Goal: Task Accomplishment & Management: Use online tool/utility

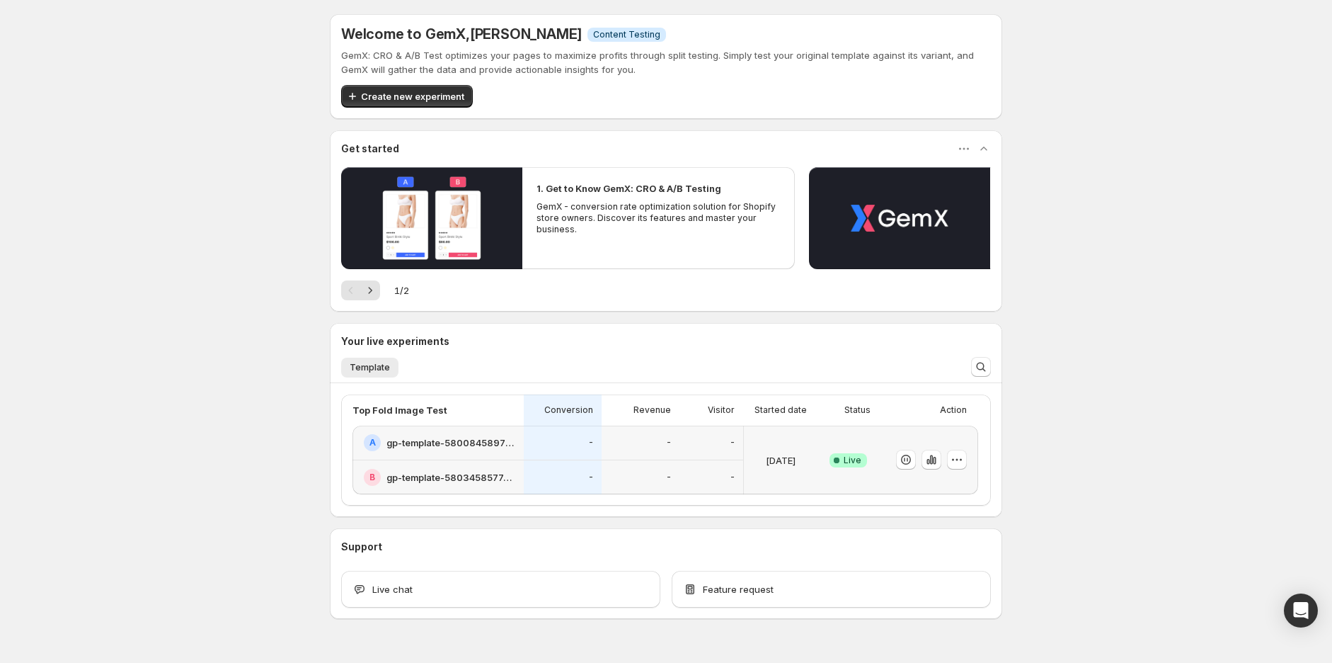
click at [517, 457] on div "A gp-template-580084589737804309" at bounding box center [438, 442] width 171 height 35
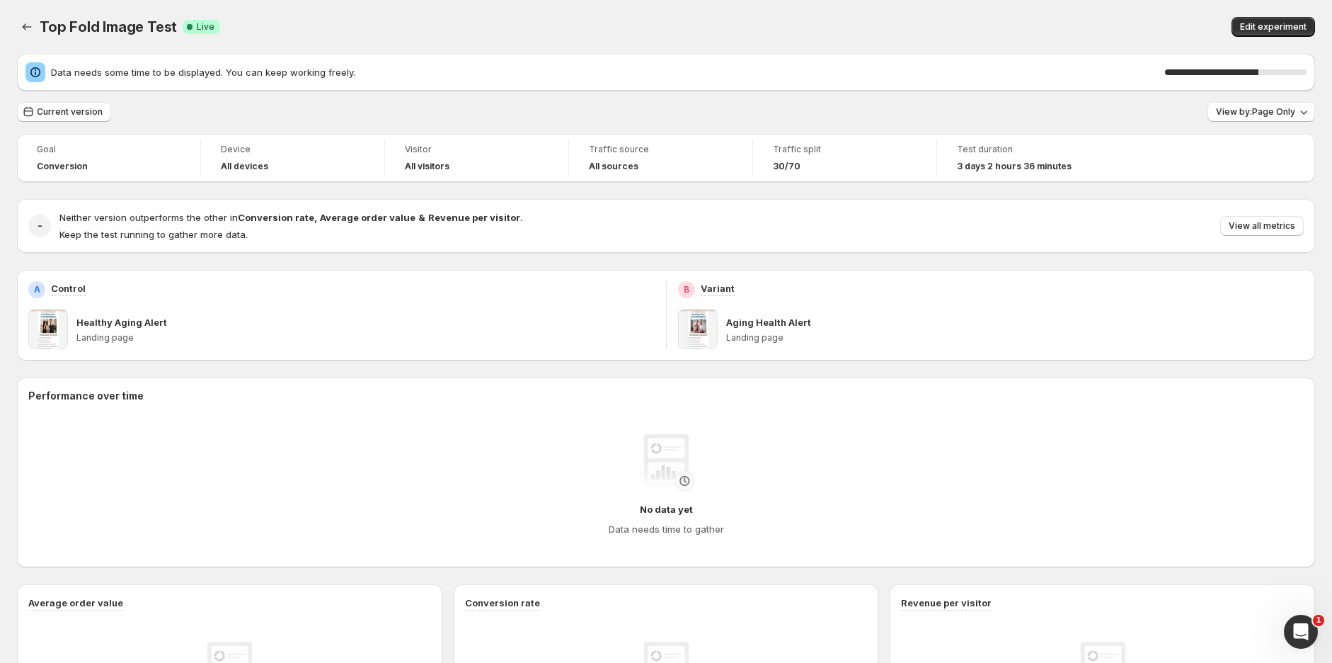
click at [883, 16] on div "Top Fold Image Test. This page is ready Top Fold Image Test Success Complete Li…" at bounding box center [666, 27] width 1298 height 54
click at [658, 22] on div "Top Fold Image Test Success Complete Live" at bounding box center [379, 27] width 678 height 20
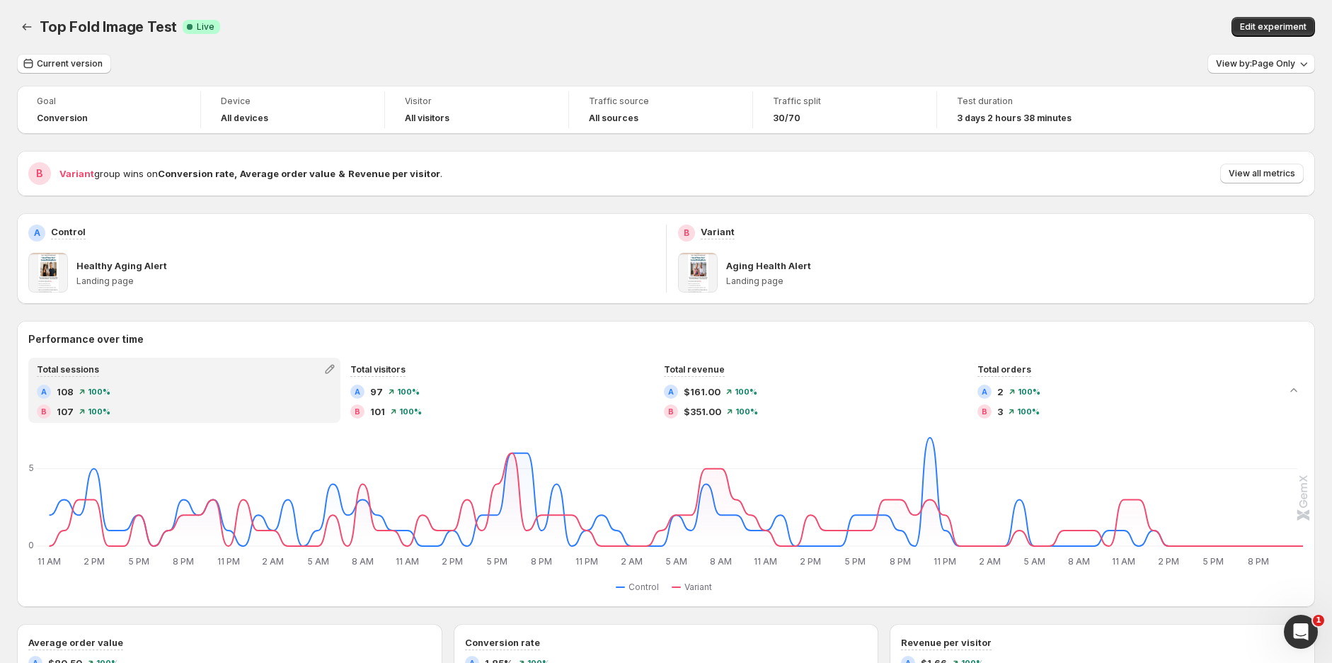
click at [1304, 173] on button "View all metrics" at bounding box center [1262, 174] width 84 height 20
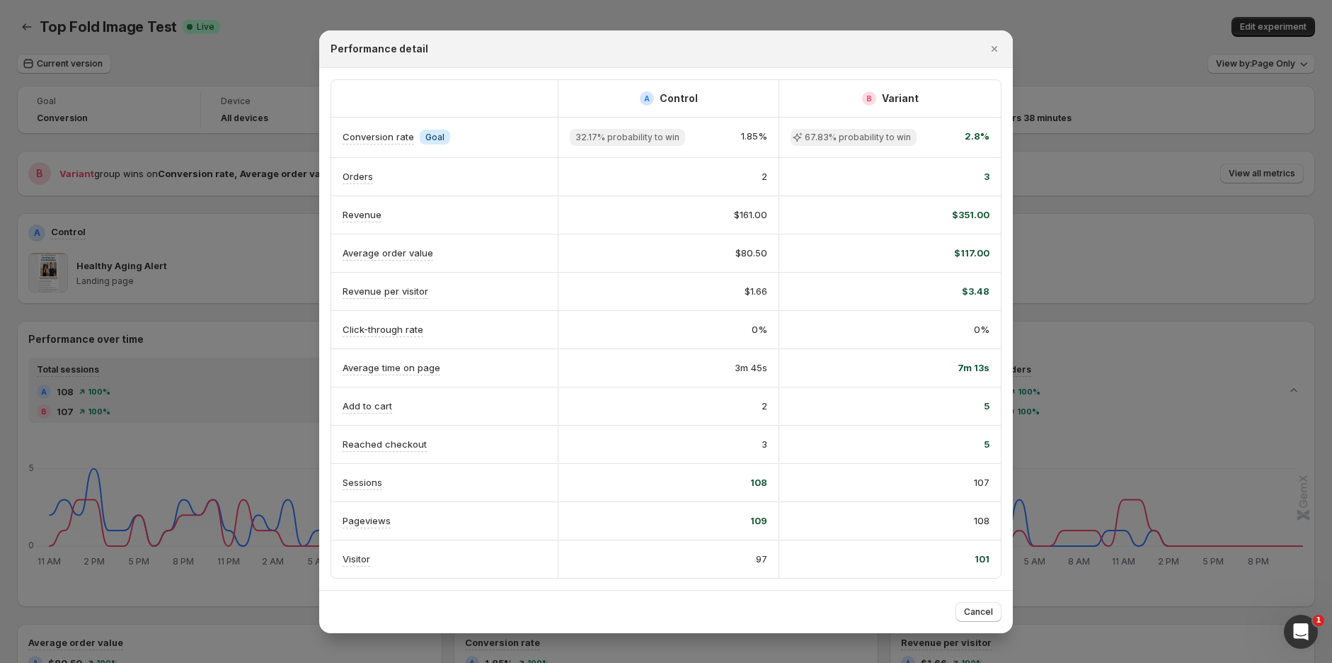
click at [993, 45] on icon "Close" at bounding box center [994, 49] width 14 height 14
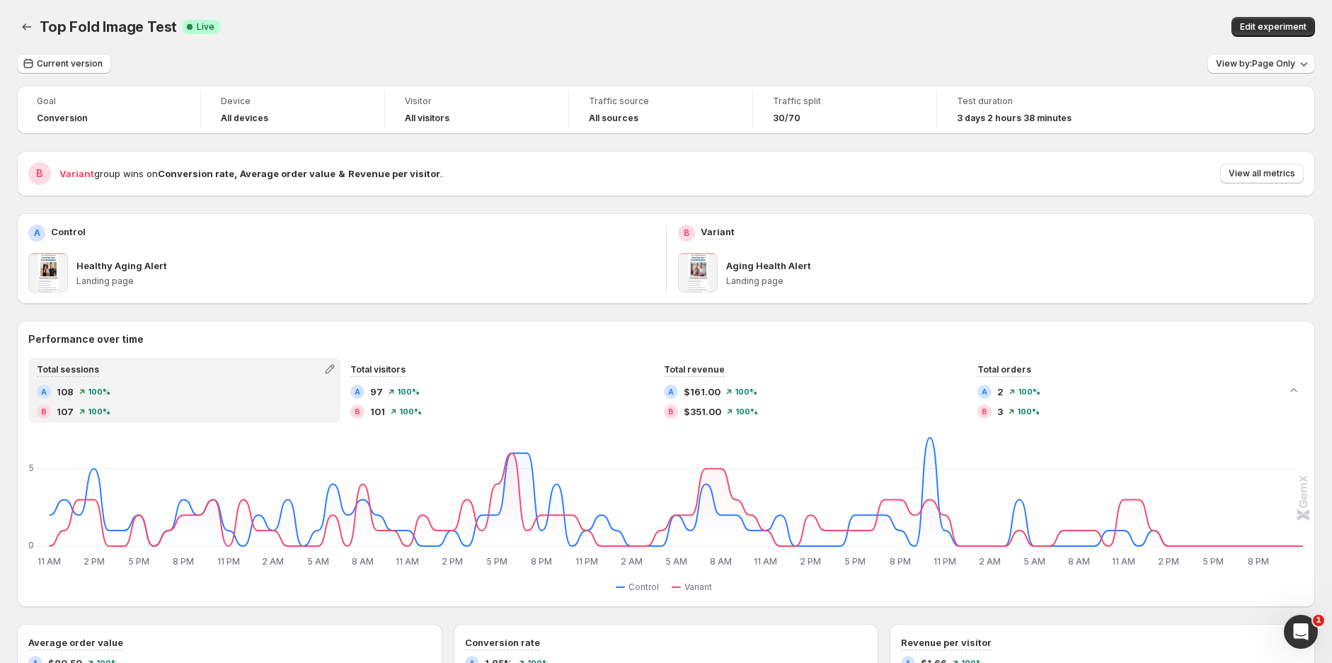
click at [1272, 15] on div "Top Fold Image Test. This page is ready Top Fold Image Test Success Complete Li…" at bounding box center [666, 27] width 1298 height 54
click at [1276, 20] on button "Edit experiment" at bounding box center [1274, 27] width 84 height 20
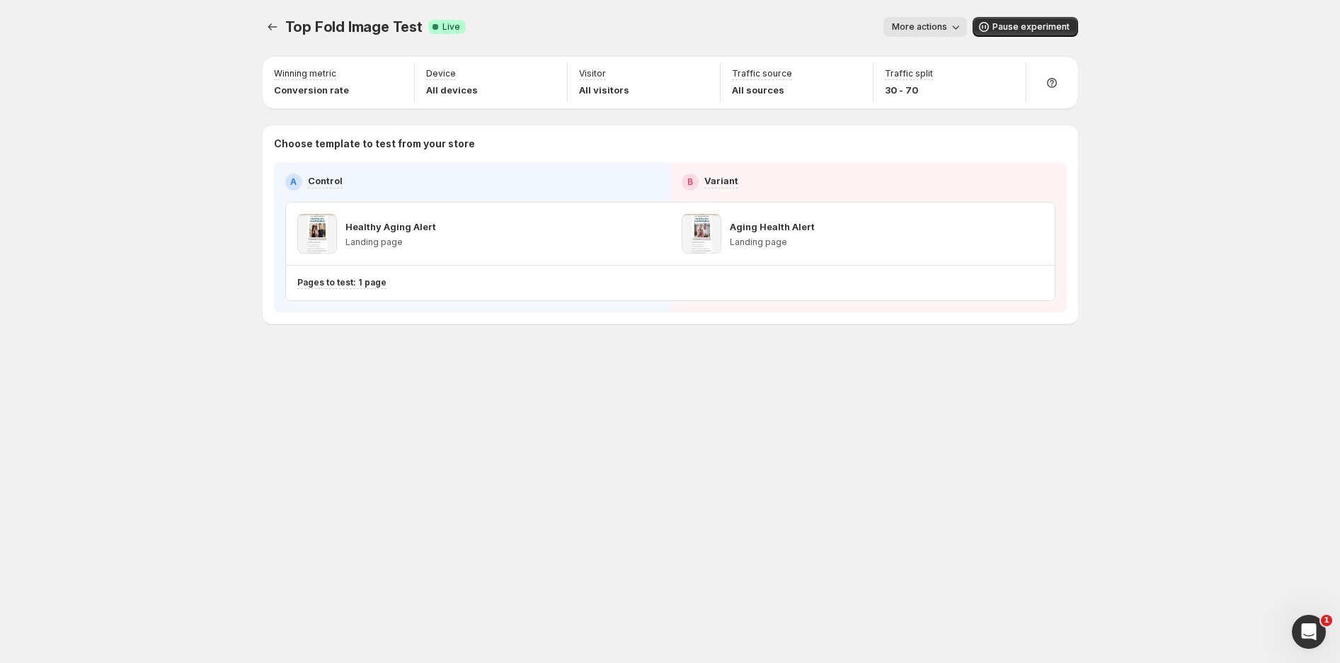
click at [906, 91] on p "30 - 70" at bounding box center [909, 90] width 48 height 14
click at [1001, 69] on icon "button" at bounding box center [1007, 75] width 14 height 14
drag, startPoint x: 971, startPoint y: 108, endPoint x: 987, endPoint y: 103, distance: 16.3
type input "**"
click at [987, 103] on input "range" at bounding box center [1007, 106] width 204 height 20
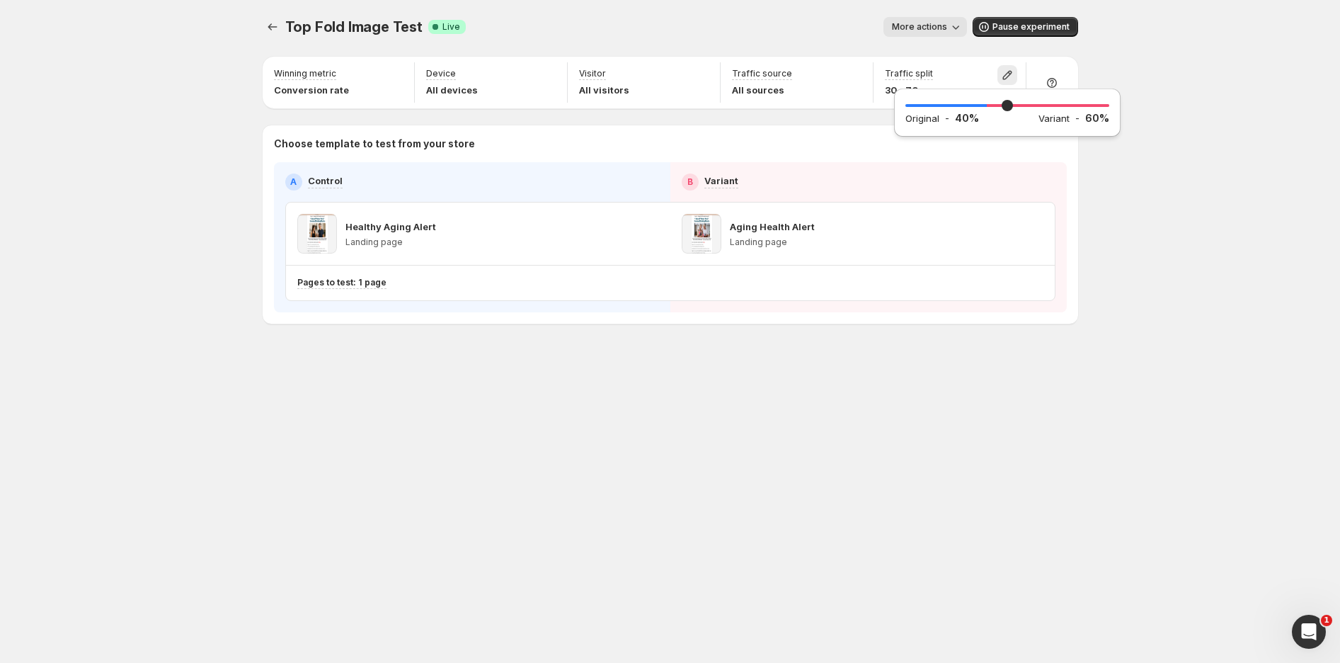
click at [1181, 91] on div "Top Fold Image Test. This page is ready Top Fold Image Test Success Complete Li…" at bounding box center [670, 331] width 1340 height 663
click at [270, 27] on icon "Experiments" at bounding box center [272, 27] width 14 height 14
